Goal: Task Accomplishment & Management: Use online tool/utility

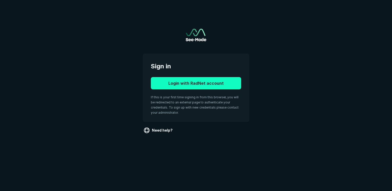
click at [213, 80] on button "Login with RadNet account" at bounding box center [196, 83] width 90 height 12
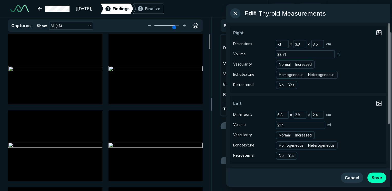
scroll to position [1430, 2420]
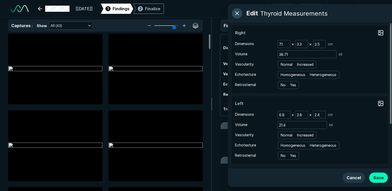
click at [233, 11] on button "button" at bounding box center [237, 13] width 10 height 10
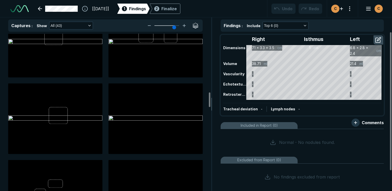
scroll to position [615, 0]
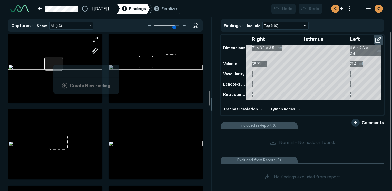
click at [53, 63] on div "Create New Finding" at bounding box center [55, 67] width 94 height 70
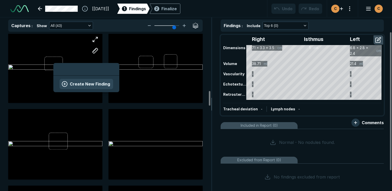
click at [70, 82] on button "Create New Finding" at bounding box center [86, 84] width 54 height 10
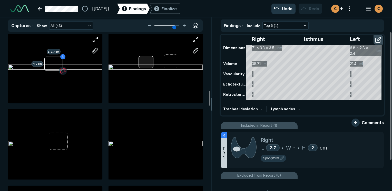
click at [146, 61] on div at bounding box center [155, 67] width 94 height 70
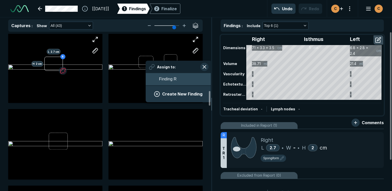
click at [176, 79] on span "Finding R" at bounding box center [167, 79] width 17 height 6
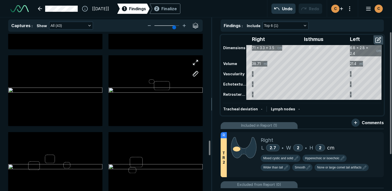
scroll to position [1153, 0]
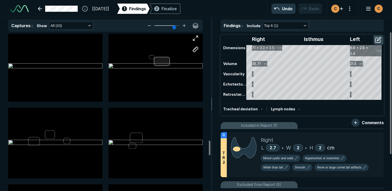
click at [160, 63] on div at bounding box center [162, 61] width 16 height 9
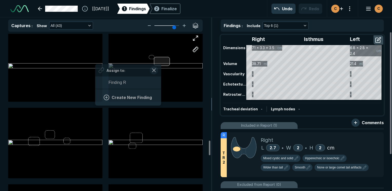
scroll to position [703, 950]
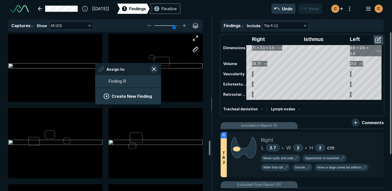
click at [130, 93] on button "Create New Finding" at bounding box center [128, 96] width 54 height 10
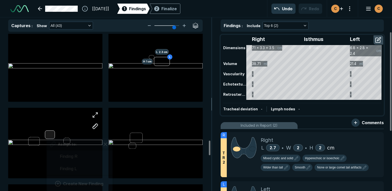
click at [47, 134] on div "Assign to: Finding R Finding L Create New Finding" at bounding box center [55, 143] width 94 height 70
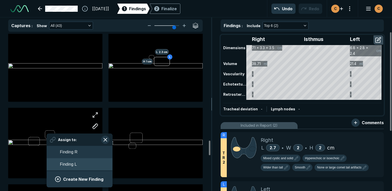
click at [63, 164] on span "Finding L" at bounding box center [68, 164] width 17 height 6
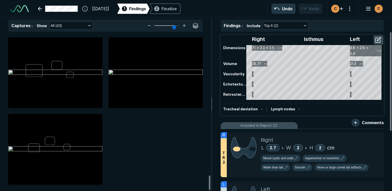
scroll to position [1532, 0]
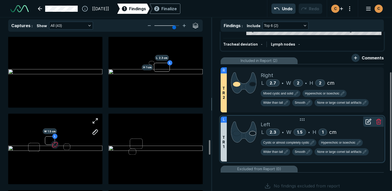
scroll to position [77, 0]
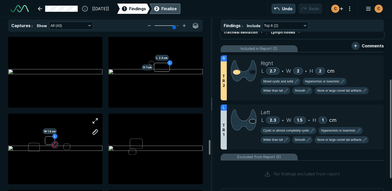
click at [177, 6] on div "Finalize" at bounding box center [168, 9] width 15 height 6
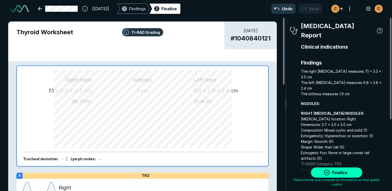
scroll to position [1411, 1073]
click at [350, 175] on button "Finalize" at bounding box center [336, 173] width 51 height 10
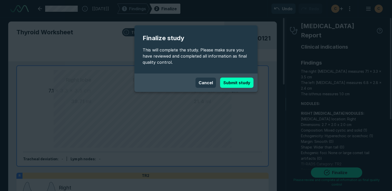
click at [244, 81] on button "Submit study" at bounding box center [236, 83] width 33 height 10
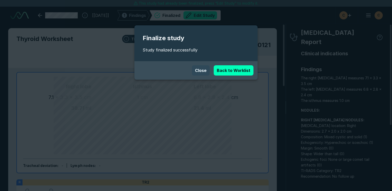
click at [199, 72] on button "Close" at bounding box center [201, 70] width 18 height 10
